Goal: Task Accomplishment & Management: Complete application form

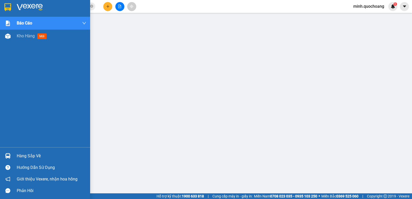
click at [14, 157] on div "Hàng sắp về" at bounding box center [45, 156] width 90 height 12
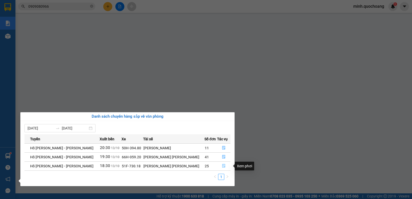
click at [222, 164] on icon "file-done" at bounding box center [224, 166] width 4 height 4
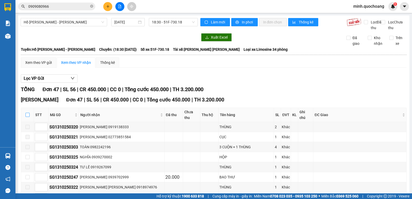
click at [27, 116] on input "checkbox" at bounding box center [28, 115] width 4 height 4
checkbox input "true"
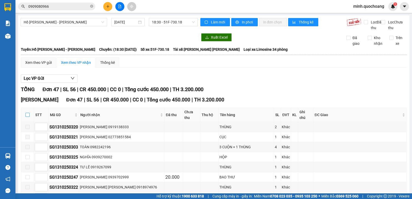
checkbox input "true"
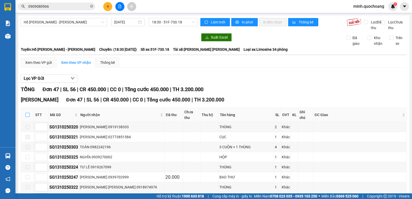
checkbox input "true"
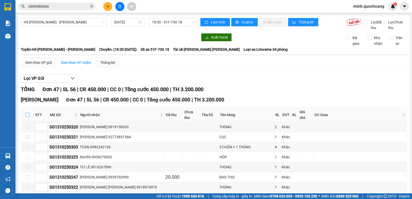
checkbox input "true"
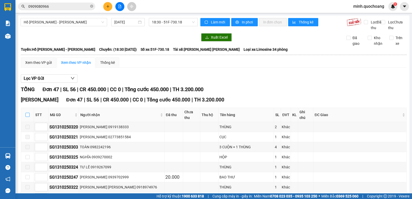
checkbox input "true"
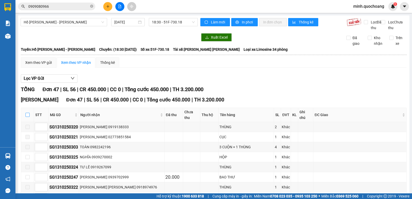
checkbox input "true"
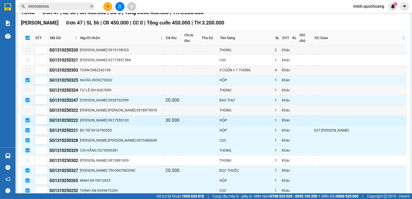
scroll to position [77, 0]
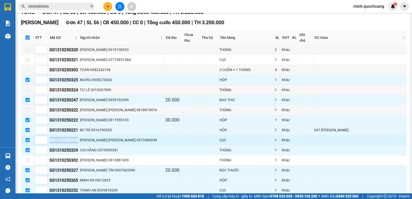
drag, startPoint x: 49, startPoint y: 141, endPoint x: 82, endPoint y: 139, distance: 32.5
click at [78, 139] on div "SG1310250328" at bounding box center [63, 140] width 29 height 6
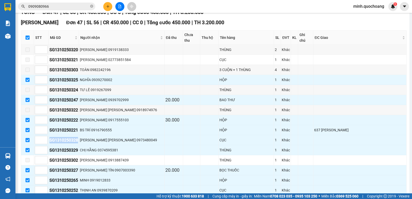
copy div "SG1310250328"
click at [54, 7] on input "0909080966" at bounding box center [58, 7] width 61 height 6
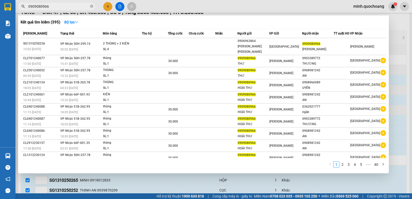
click at [54, 7] on input "0909080966" at bounding box center [58, 7] width 61 height 6
click at [123, 180] on div at bounding box center [206, 99] width 412 height 199
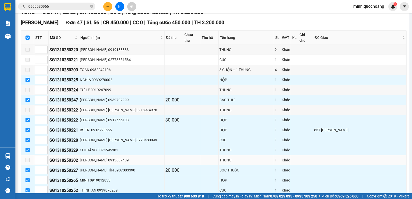
scroll to position [129, 0]
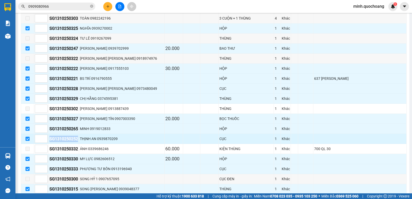
drag, startPoint x: 48, startPoint y: 139, endPoint x: 79, endPoint y: 141, distance: 31.5
click at [79, 141] on tr "SG1310250252 THỊNH AN 0939870209 CỤC 1 Khác" at bounding box center [214, 139] width 386 height 10
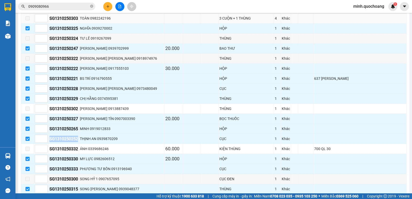
copy tr "SG1310250252"
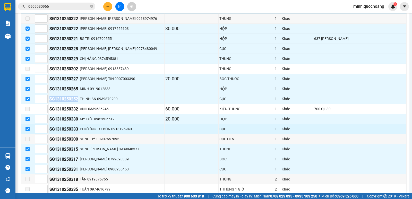
scroll to position [180, 0]
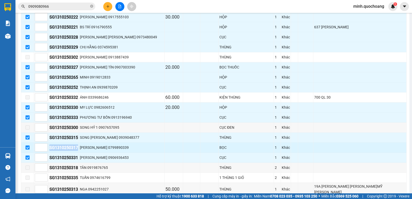
drag, startPoint x: 49, startPoint y: 147, endPoint x: 81, endPoint y: 146, distance: 31.7
click at [79, 146] on td "SG1310250317" at bounding box center [64, 148] width 30 height 10
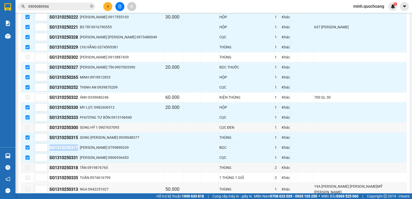
copy div "SG1310250317"
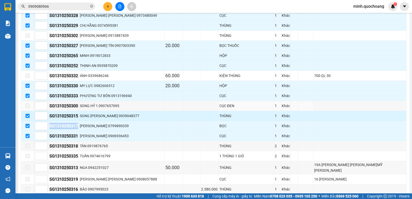
scroll to position [232, 0]
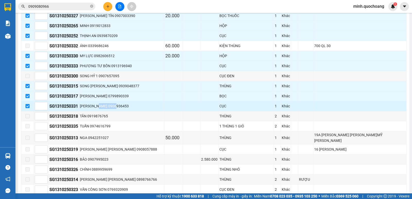
drag, startPoint x: 107, startPoint y: 105, endPoint x: 130, endPoint y: 105, distance: 23.4
click at [130, 105] on div "LÝ HÙNG 0906936453" at bounding box center [122, 106] width 84 height 6
drag, startPoint x: 50, startPoint y: 105, endPoint x: 79, endPoint y: 105, distance: 29.4
click at [78, 105] on div "SG1310250331" at bounding box center [63, 106] width 29 height 6
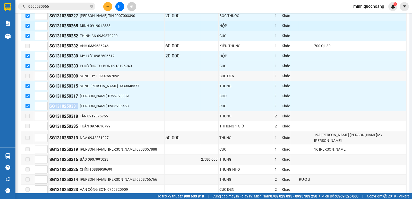
copy div "SG1310250331"
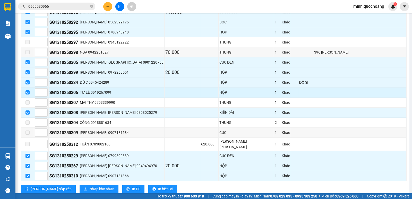
scroll to position [427, 0]
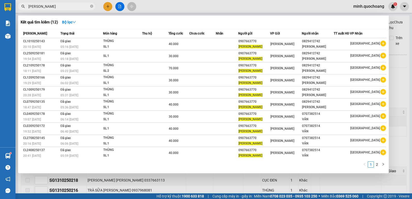
click at [73, 3] on span "[PERSON_NAME]" at bounding box center [56, 7] width 77 height 8
drag, startPoint x: 0, startPoint y: 0, endPoint x: 73, endPoint y: 3, distance: 73.0
click at [73, 3] on span "[PERSON_NAME]" at bounding box center [56, 7] width 77 height 8
click at [74, 4] on span "[PERSON_NAME]" at bounding box center [56, 7] width 77 height 8
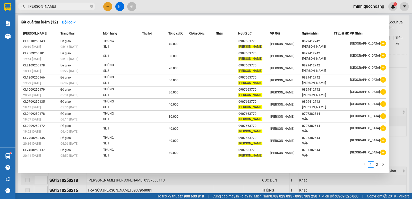
click at [74, 4] on input "[PERSON_NAME]" at bounding box center [58, 7] width 61 height 6
paste input "SG1310250328"
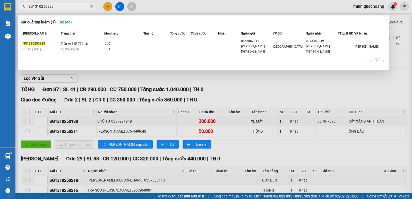
click at [65, 6] on input "SG1310250328" at bounding box center [58, 7] width 61 height 6
paste input "SG1310250252"
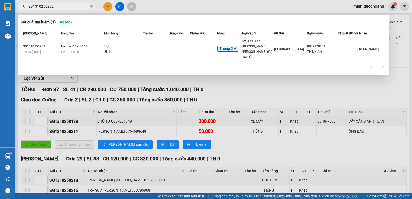
click at [67, 6] on input "SG1310250252" at bounding box center [58, 7] width 61 height 6
paste input "SG1310250317"
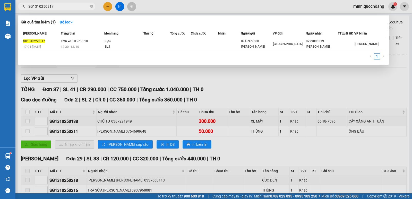
click at [61, 6] on input "SG1310250317" at bounding box center [58, 7] width 61 height 6
paste input "31"
type input "SG1310250331"
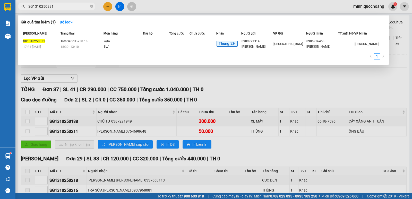
click at [237, 96] on div at bounding box center [206, 99] width 412 height 199
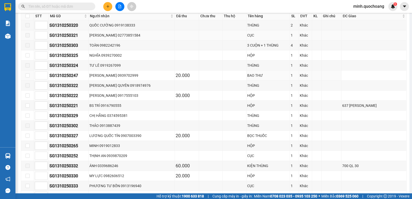
scroll to position [103, 0]
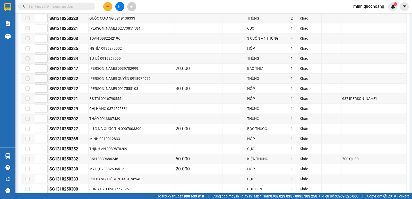
click at [27, 11] on input "checkbox" at bounding box center [28, 9] width 4 height 4
checkbox input "true"
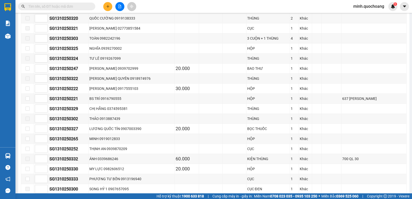
checkbox input "true"
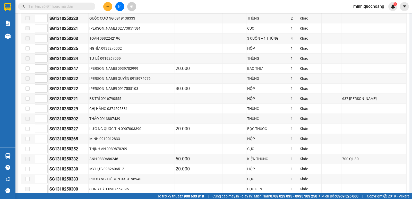
checkbox input "true"
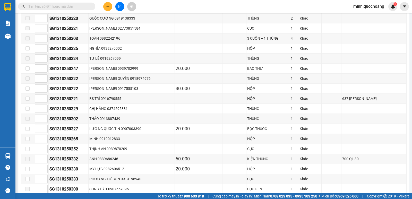
checkbox input "true"
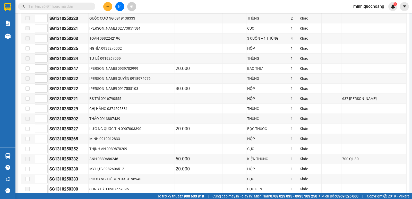
checkbox input "true"
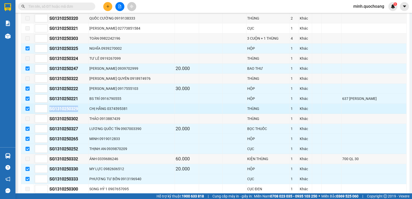
drag, startPoint x: 49, startPoint y: 116, endPoint x: 81, endPoint y: 113, distance: 31.8
click at [81, 113] on td "SG1310250329" at bounding box center [69, 109] width 40 height 10
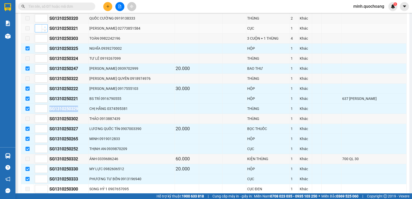
copy div "SG1310250329"
click at [52, 9] on input "text" at bounding box center [58, 7] width 61 height 6
paste input "SG1310250329"
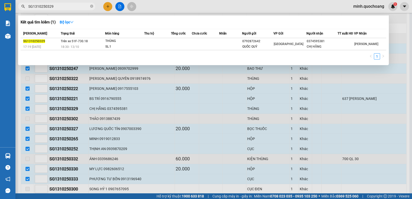
type input "SG1310250329"
click at [155, 129] on div at bounding box center [206, 99] width 412 height 199
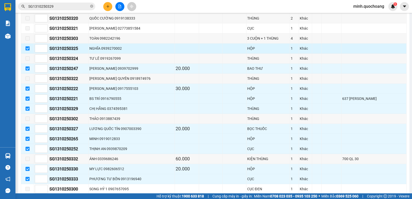
click at [28, 50] on input "checkbox" at bounding box center [28, 48] width 4 height 4
checkbox input "false"
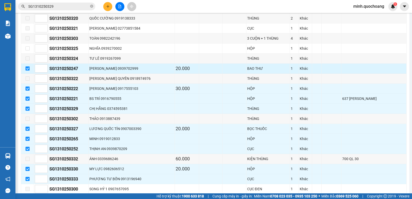
click at [27, 71] on input "checkbox" at bounding box center [28, 68] width 4 height 4
checkbox input "false"
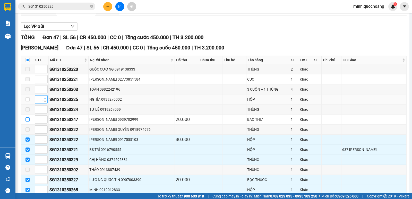
scroll to position [77, 0]
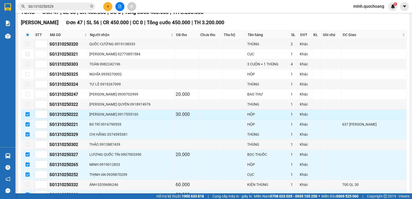
click at [29, 116] on input "checkbox" at bounding box center [28, 114] width 4 height 4
checkbox input "false"
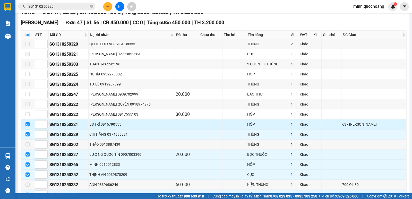
click at [28, 126] on input "checkbox" at bounding box center [28, 124] width 4 height 4
checkbox input "false"
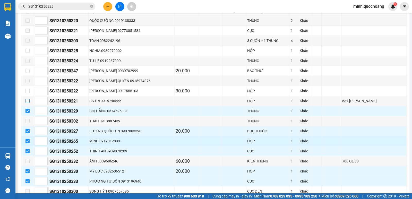
scroll to position [129, 0]
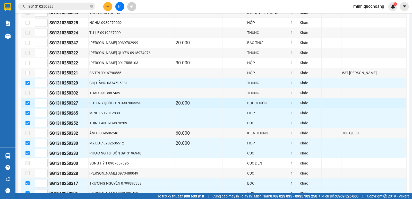
click at [29, 105] on input "checkbox" at bounding box center [28, 103] width 4 height 4
checkbox input "false"
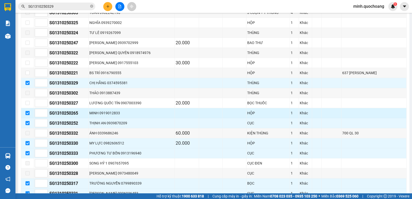
click at [27, 115] on input "checkbox" at bounding box center [28, 113] width 4 height 4
checkbox input "false"
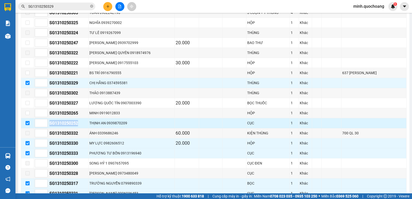
drag, startPoint x: 50, startPoint y: 128, endPoint x: 80, endPoint y: 130, distance: 30.2
click at [80, 126] on div "SG1310250252" at bounding box center [68, 123] width 38 height 6
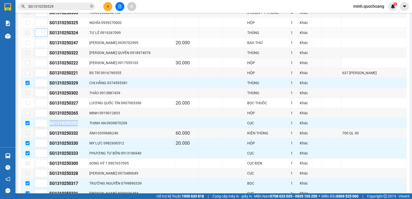
copy div "SG1310250252"
click at [65, 3] on span "SG1310250329" at bounding box center [56, 7] width 77 height 8
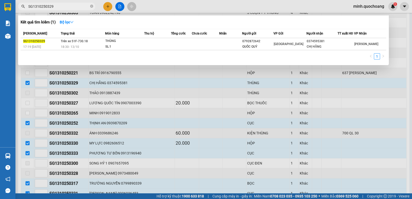
click at [66, 6] on input "SG1310250329" at bounding box center [58, 7] width 61 height 6
paste input "252"
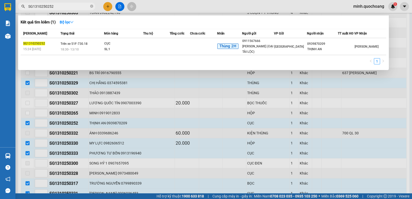
type input "SG1310250252"
click at [138, 130] on div at bounding box center [206, 99] width 412 height 199
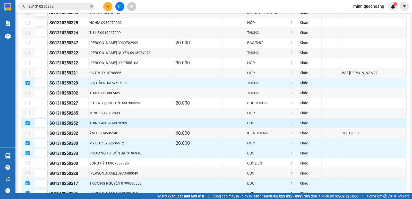
click at [27, 125] on input "checkbox" at bounding box center [28, 123] width 4 height 4
checkbox input "false"
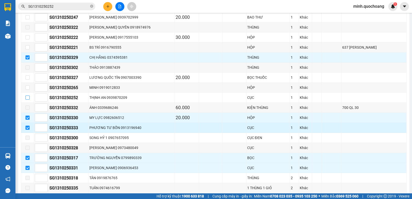
scroll to position [155, 0]
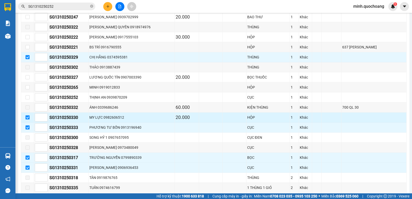
click at [28, 120] on input "checkbox" at bounding box center [28, 117] width 4 height 4
checkbox input "false"
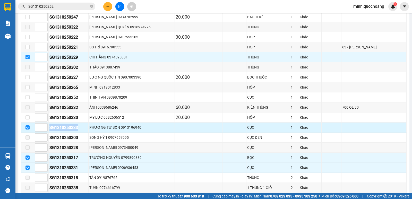
drag, startPoint x: 49, startPoint y: 133, endPoint x: 79, endPoint y: 133, distance: 29.9
click at [79, 133] on td "SG1310250333" at bounding box center [69, 128] width 40 height 10
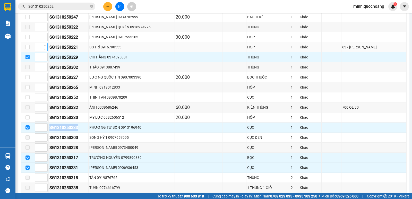
copy div "SG1310250333"
click at [55, 8] on input "SG1310250252" at bounding box center [58, 7] width 61 height 6
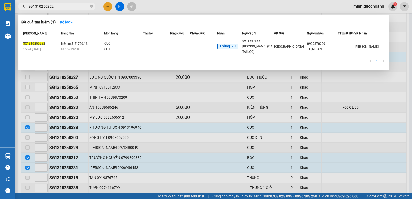
click at [55, 8] on input "SG1310250252" at bounding box center [58, 7] width 61 height 6
paste input "333"
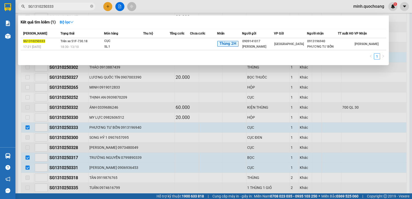
type input "SG1310250333"
click at [88, 152] on div at bounding box center [206, 99] width 412 height 199
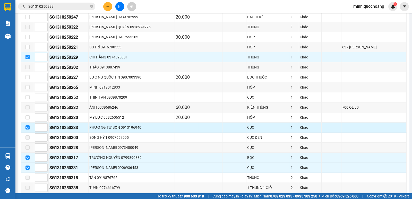
click at [27, 130] on input "checkbox" at bounding box center [28, 127] width 4 height 4
checkbox input "false"
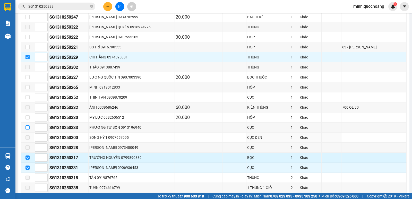
scroll to position [180, 0]
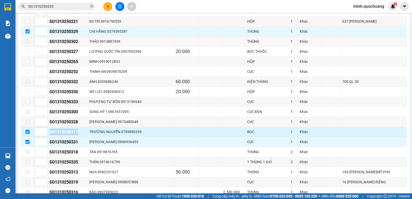
drag, startPoint x: 49, startPoint y: 137, endPoint x: 82, endPoint y: 138, distance: 33.2
click at [82, 137] on td "SG1310250317" at bounding box center [69, 132] width 40 height 10
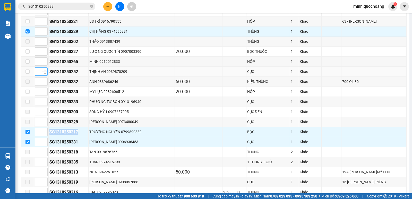
copy div "SG1310250317"
click at [55, 9] on input "SG1310250333" at bounding box center [58, 7] width 61 height 6
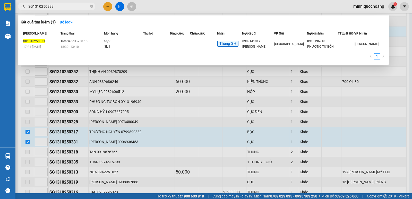
click at [55, 9] on input "SG1310250333" at bounding box center [58, 7] width 61 height 6
paste input "17"
type input "SG1310250317"
click at [147, 113] on div at bounding box center [206, 99] width 412 height 199
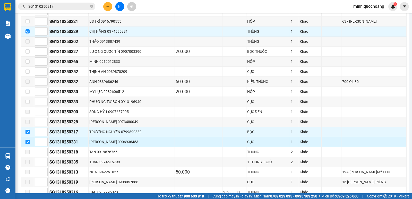
click at [26, 144] on input "checkbox" at bounding box center [28, 142] width 4 height 4
checkbox input "false"
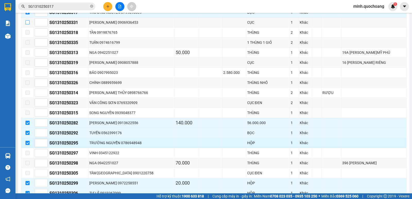
scroll to position [309, 0]
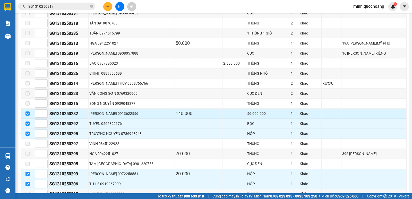
click at [29, 116] on input "checkbox" at bounding box center [28, 114] width 4 height 4
checkbox input "false"
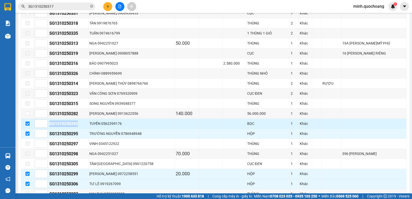
drag, startPoint x: 50, startPoint y: 130, endPoint x: 79, endPoint y: 130, distance: 28.8
click at [79, 127] on div "SG1310250292" at bounding box center [68, 124] width 38 height 6
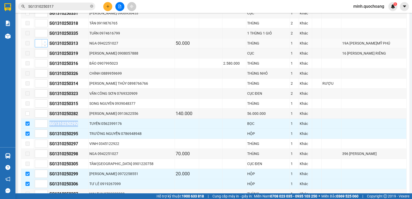
copy div "SG1310250292"
click at [55, 2] on div "Kết quả tìm kiếm ( 1 ) Bộ lọc Mã ĐH Trạng thái Món hàng Thu hộ Tổng cước Chưa c…" at bounding box center [50, 6] width 100 height 9
click at [55, 5] on input "SG1310250317" at bounding box center [58, 7] width 61 height 6
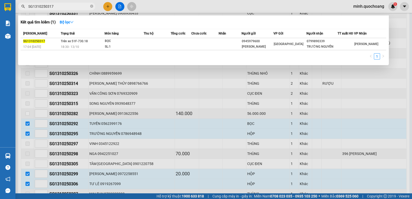
click at [55, 5] on input "SG1310250317" at bounding box center [58, 7] width 61 height 6
paste input "292"
type input "SG1310250292"
click at [143, 132] on div at bounding box center [206, 99] width 412 height 199
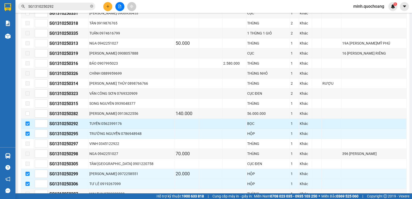
click at [28, 126] on input "checkbox" at bounding box center [28, 124] width 4 height 4
checkbox input "false"
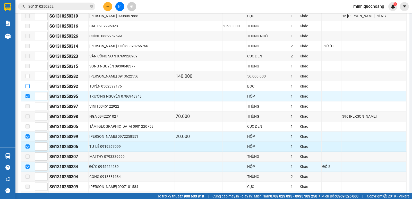
scroll to position [361, 0]
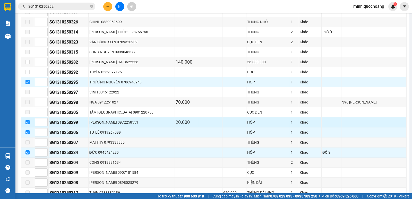
click at [28, 124] on input "checkbox" at bounding box center [28, 122] width 4 height 4
checkbox input "false"
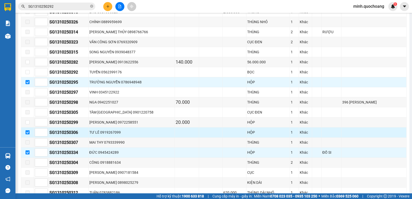
click at [29, 135] on td at bounding box center [27, 133] width 13 height 10
click at [29, 134] on input "checkbox" at bounding box center [28, 132] width 4 height 4
checkbox input "false"
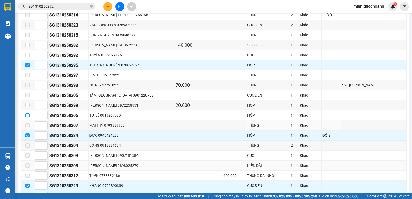
scroll to position [412, 0]
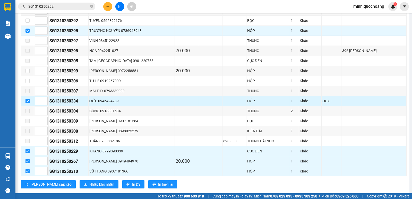
click at [27, 103] on input "checkbox" at bounding box center [28, 101] width 4 height 4
checkbox input "false"
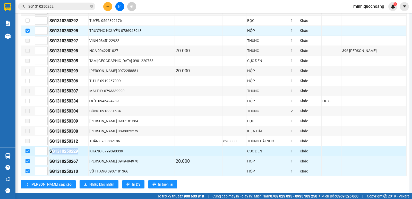
drag, startPoint x: 51, startPoint y: 156, endPoint x: 81, endPoint y: 158, distance: 29.9
click at [81, 155] on div "SG1310250229" at bounding box center [68, 151] width 38 height 6
drag, startPoint x: 49, startPoint y: 156, endPoint x: 78, endPoint y: 152, distance: 29.1
click at [79, 155] on div "SG1310250229" at bounding box center [68, 151] width 38 height 6
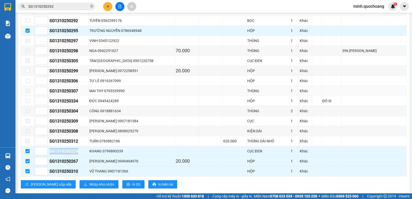
copy div "SG1310250229"
click at [57, 7] on input "SG1310250292" at bounding box center [58, 7] width 61 height 6
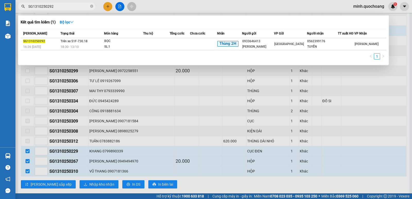
click at [57, 7] on input "SG1310250292" at bounding box center [58, 7] width 61 height 6
paste input "29"
type input "SG1310250229"
click at [140, 110] on div at bounding box center [206, 99] width 412 height 199
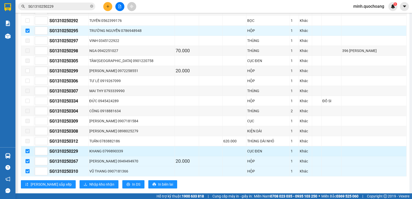
click at [27, 153] on input "checkbox" at bounding box center [28, 151] width 4 height 4
checkbox input "false"
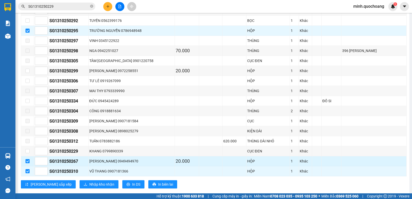
click at [26, 163] on input "checkbox" at bounding box center [28, 161] width 4 height 4
checkbox input "false"
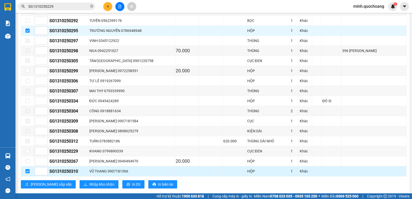
click at [28, 173] on input "checkbox" at bounding box center [28, 171] width 4 height 4
checkbox input "false"
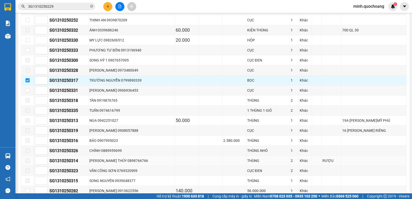
scroll to position [335, 0]
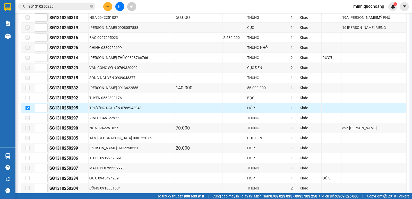
click at [29, 110] on input "checkbox" at bounding box center [28, 108] width 4 height 4
checkbox input "false"
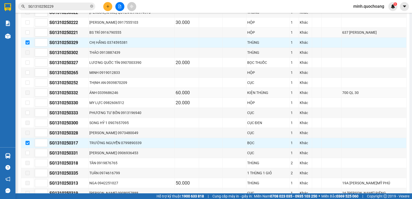
scroll to position [180, 0]
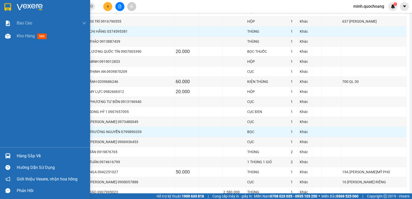
click at [2, 154] on div "Hàng sắp về" at bounding box center [45, 156] width 90 height 12
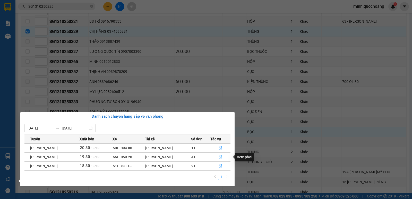
click at [224, 158] on button "button" at bounding box center [221, 157] width 20 height 8
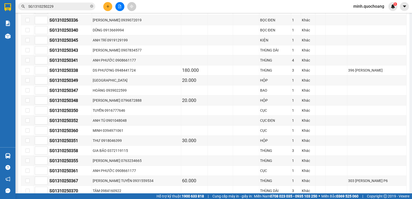
scroll to position [239, 0]
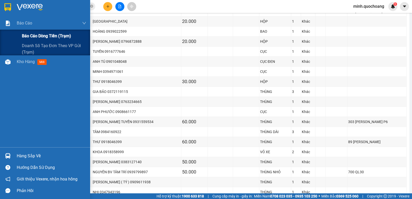
click at [34, 33] on span "Báo cáo dòng tiền (trạm)" at bounding box center [46, 36] width 49 height 6
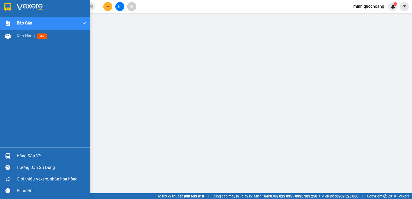
click at [24, 156] on div "Hàng sắp về" at bounding box center [52, 156] width 70 height 8
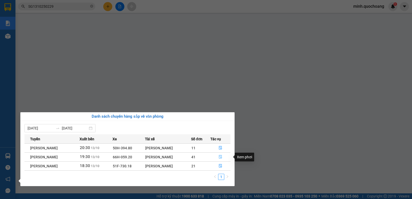
click at [220, 156] on icon "file-done" at bounding box center [221, 157] width 4 height 4
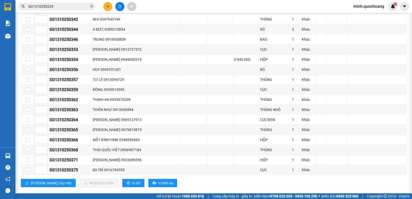
scroll to position [426, 0]
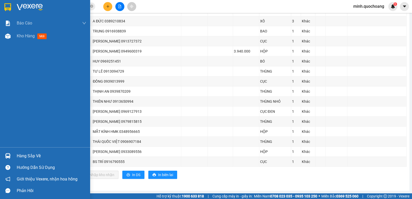
click at [13, 154] on div "Hàng sắp về" at bounding box center [45, 156] width 90 height 12
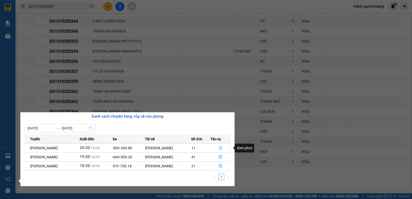
click at [222, 147] on icon "file-done" at bounding box center [221, 148] width 4 height 4
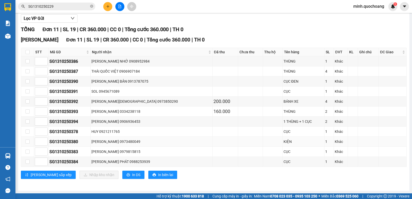
scroll to position [66, 0]
click at [71, 7] on input "SG1310250229" at bounding box center [58, 7] width 61 height 6
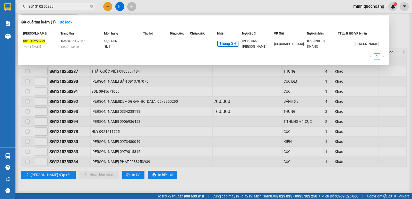
click at [71, 7] on input "SG1310250229" at bounding box center [58, 7] width 61 height 6
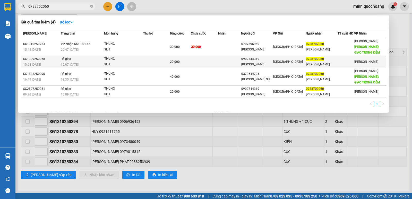
type input "0788702060"
click at [263, 66] on div "NGUYỄN TUẤN VINH" at bounding box center [256, 64] width 31 height 5
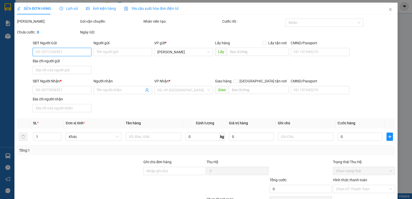
type input "0902744319"
type input "NGUYỄN TUẤN VINH"
type input "69 KÊNH NƯỚC ĐEN P BÌNH TÂN"
type input "0788702060"
type input "DUY KHANG"
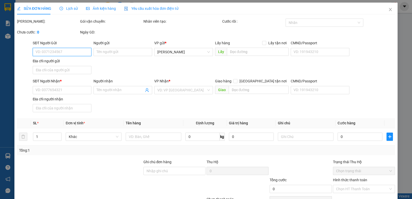
type input "20.000"
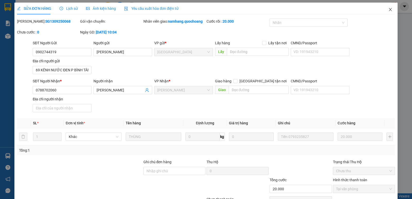
click at [388, 9] on icon "close" at bounding box center [390, 9] width 4 height 4
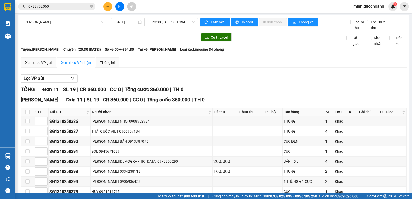
click at [75, 2] on div "Kết quả tìm kiếm ( 4 ) Bộ lọc Mã ĐH Trạng thái Món hàng Thu hộ Tổng cước Chưa c…" at bounding box center [50, 6] width 100 height 9
click at [75, 5] on input "0788702060" at bounding box center [58, 7] width 61 height 6
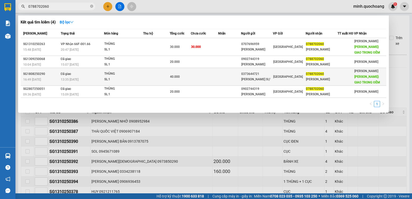
click at [265, 79] on div "LƯU VĂN SỰ" at bounding box center [256, 79] width 31 height 5
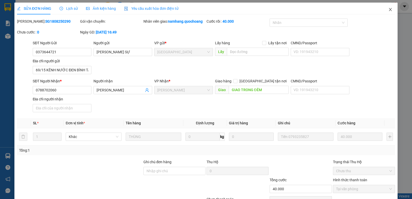
click at [389, 10] on icon "close" at bounding box center [390, 9] width 3 height 3
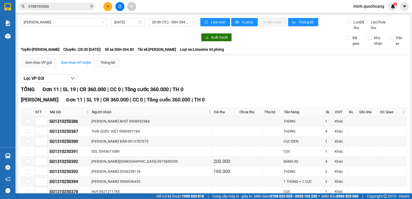
click at [79, 6] on input "0788702060" at bounding box center [58, 7] width 61 height 6
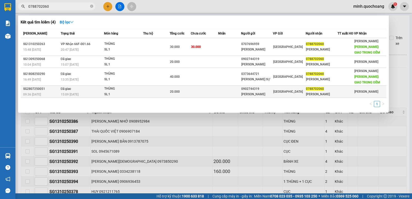
click at [306, 93] on div "[GEOGRAPHIC_DATA]" at bounding box center [289, 92] width 32 height 6
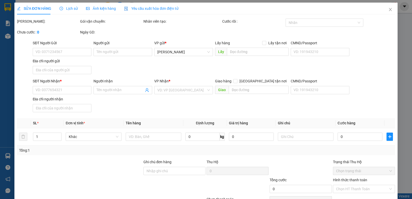
type input "0902744319"
type input "NGUYỄN TUẤN VINH"
type input "69 KÊNH NƯỚC ĐEN BÌNH HƯNG HÒA P BÌNH HƯNG HÒA B Q BÌNH TÂN"
type input "0788702060"
type input "DUY THANH"
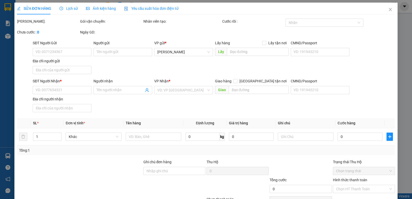
type input "20.000"
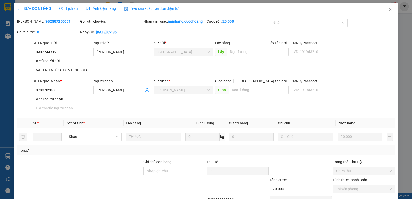
click at [393, 1] on div "SỬA ĐƠN HÀNG Lịch sử Ảnh kiện hàng Yêu cầu xuất hóa đơn điện tử Total Paid Fee …" at bounding box center [206, 99] width 412 height 199
click at [386, 7] on span "Close" at bounding box center [390, 10] width 14 height 14
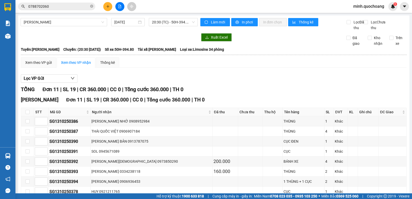
click at [62, 7] on input "0788702060" at bounding box center [58, 7] width 61 height 6
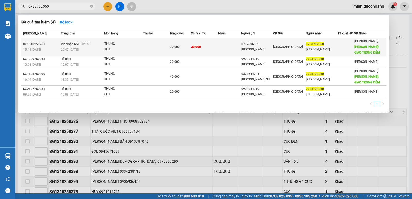
click at [269, 53] on td "0707696959 NGUYỄN QUỐC HẬU" at bounding box center [257, 47] width 32 height 18
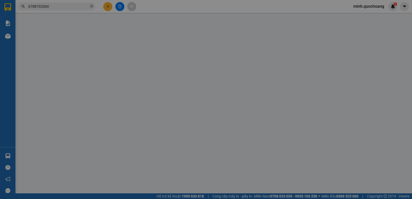
type input "0707696959"
type input "NGUYỄN QUỐC HẬU"
type input "69/15 KÊNH NƯỚC ĐEN BÌNH TRỊ ĐÔNG BÌNH TÂN"
type input "0788702060"
type input "DUY KHANG"
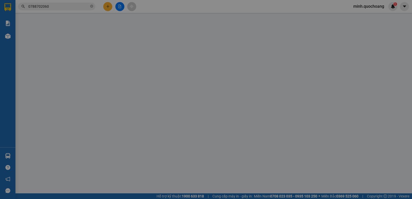
type input "GIAO TRONG ĐÊM"
type input "30.000"
